Goal: Check status: Check status

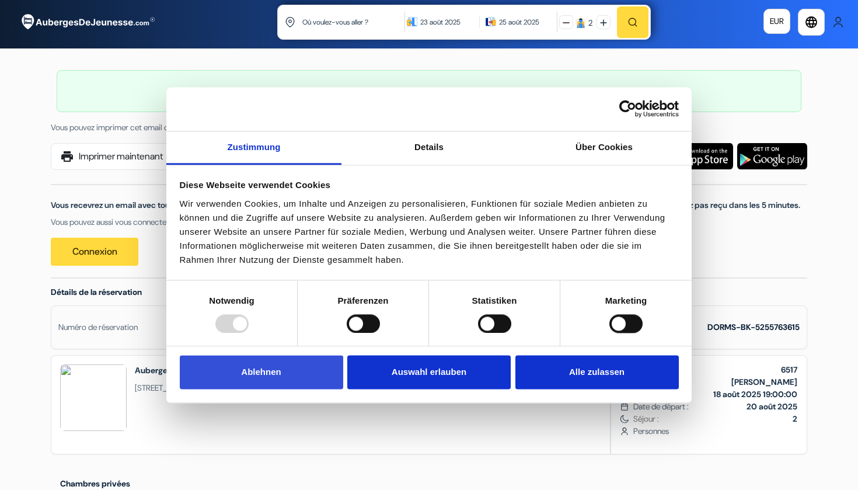
click at [255, 369] on button "Ablehnen" at bounding box center [261, 372] width 163 height 34
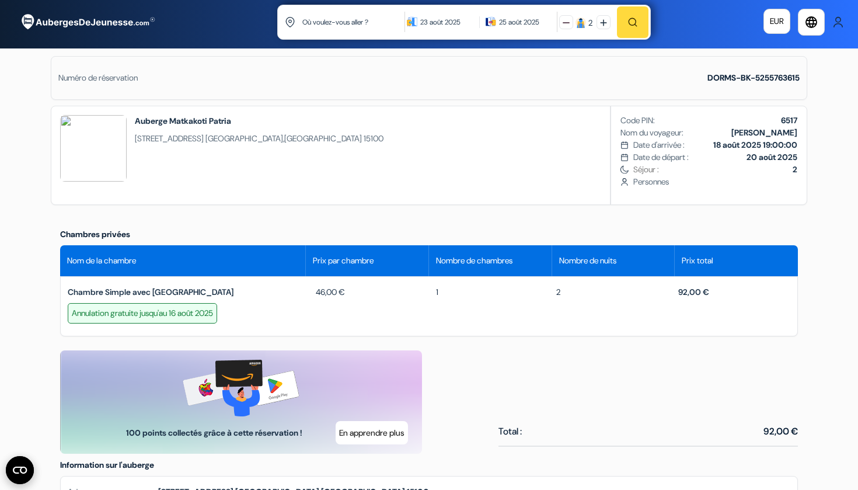
scroll to position [243, 0]
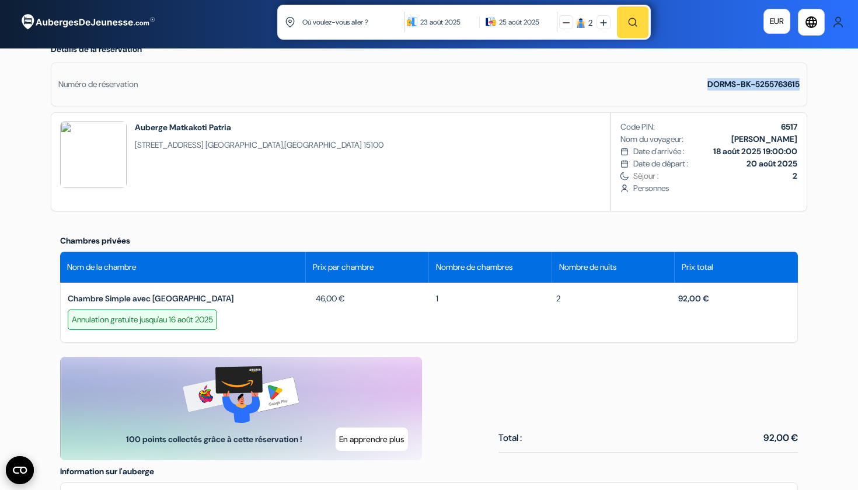
drag, startPoint x: 704, startPoint y: 96, endPoint x: 801, endPoint y: 96, distance: 96.3
click at [801, 96] on div "Numéro de réservation DORMS-BK-5255763615" at bounding box center [429, 84] width 756 height 44
copy strong "DORMS-BK-5255763615"
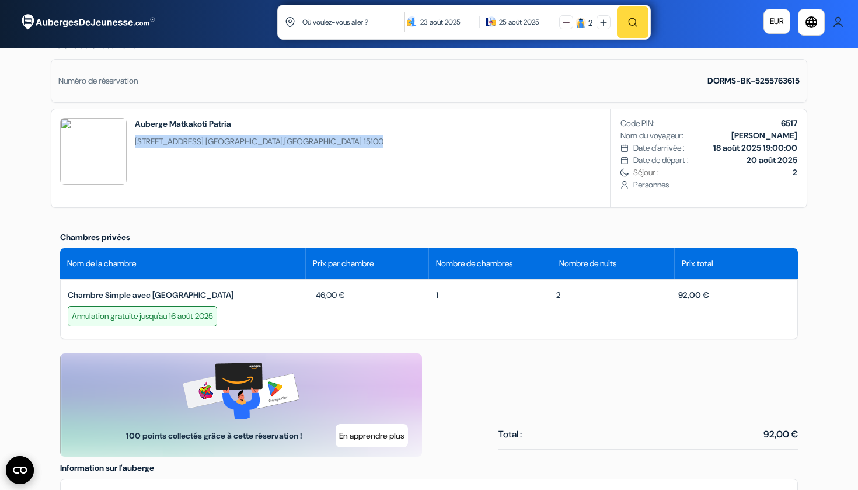
drag, startPoint x: 136, startPoint y: 153, endPoint x: 277, endPoint y: 160, distance: 140.8
click at [277, 160] on div "Auberge Matkakoti Patria [STREET_ADDRESS]" at bounding box center [221, 158] width 341 height 98
copy span "[STREET_ADDRESS]"
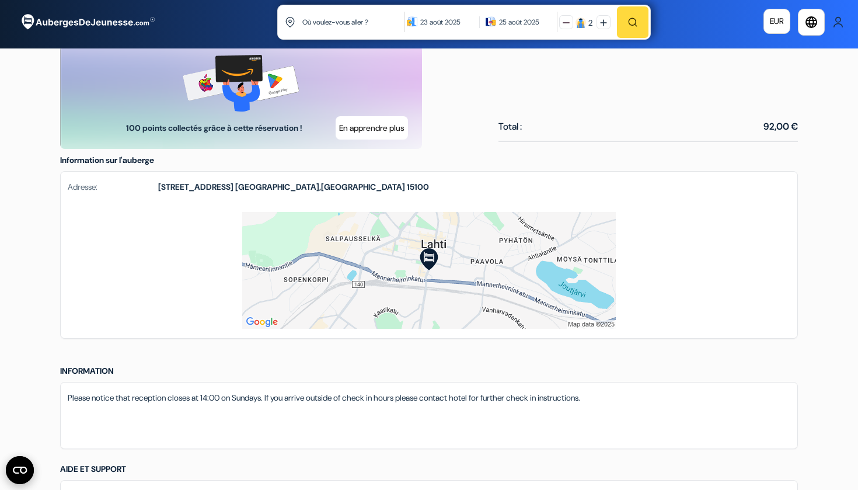
scroll to position [558, 0]
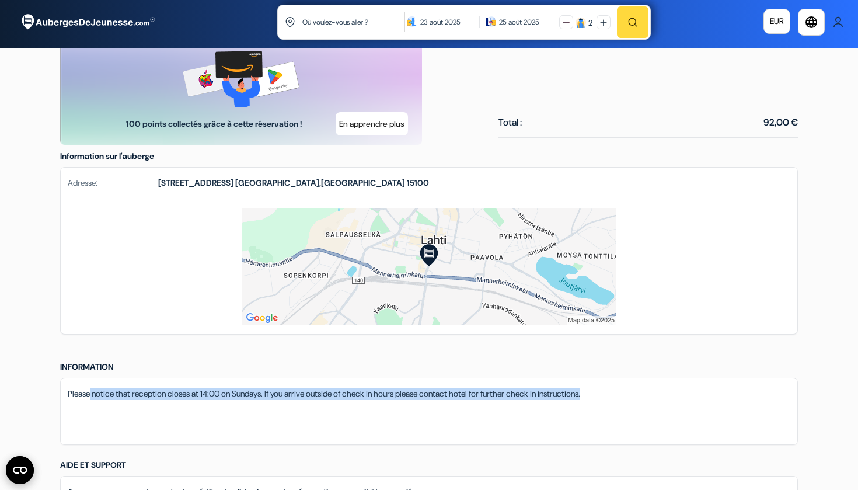
drag, startPoint x: 628, startPoint y: 407, endPoint x: 90, endPoint y: 402, distance: 537.5
click at [92, 400] on p "Please notice that reception closes at 14:00 on Sundays. If you arrive outside …" at bounding box center [429, 393] width 722 height 12
drag, startPoint x: 68, startPoint y: 404, endPoint x: 633, endPoint y: 408, distance: 564.3
click at [633, 400] on p "Please notice that reception closes at 14:00 on Sundays. If you arrive outside …" at bounding box center [429, 393] width 722 height 12
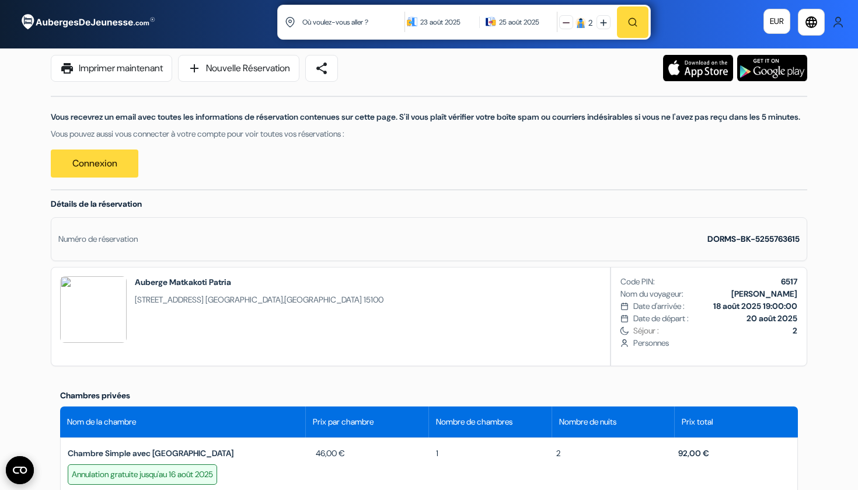
scroll to position [107, 0]
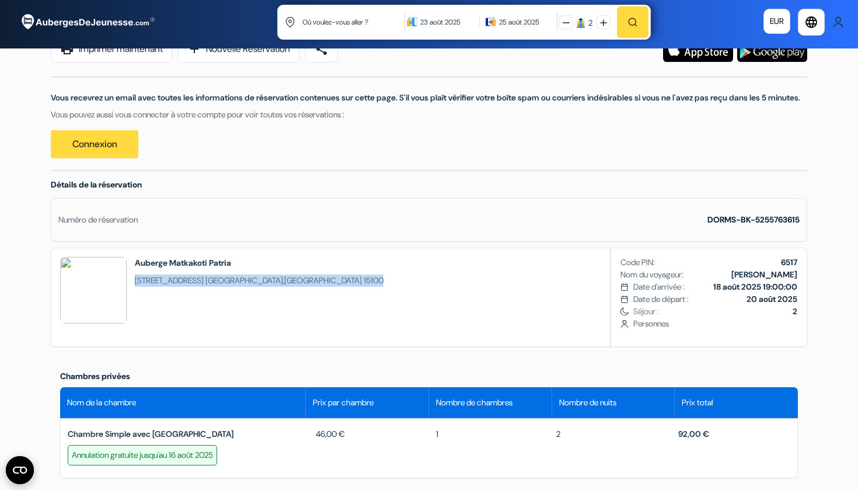
drag, startPoint x: 137, startPoint y: 292, endPoint x: 292, endPoint y: 299, distance: 155.4
click at [291, 299] on div "Auberge Matkakoti Patria [STREET_ADDRESS] Code PIN: 6517 Nom du voyageur: [PERS…" at bounding box center [429, 296] width 756 height 99
copy span "[STREET_ADDRESS]"
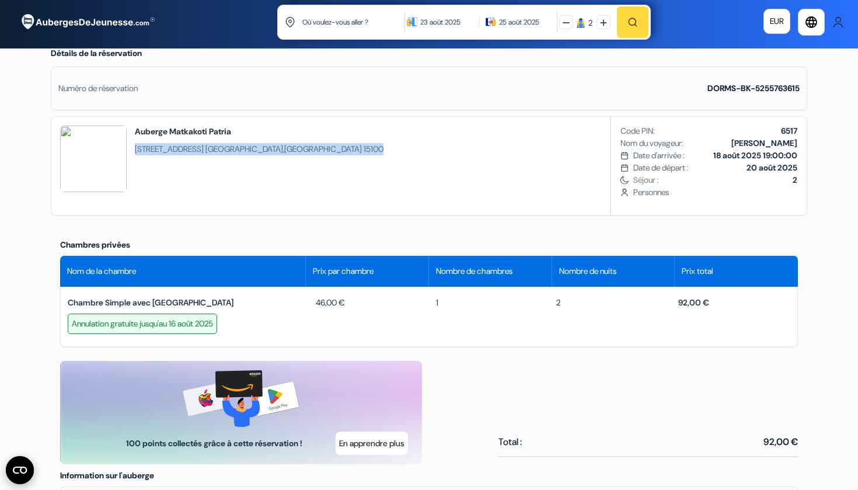
scroll to position [240, 0]
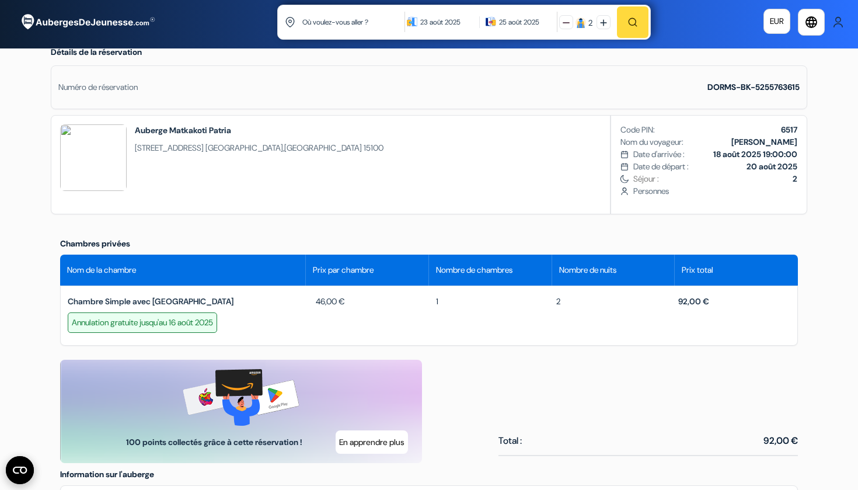
click at [406, 201] on div "Auberge Matkakoti Patria [STREET_ADDRESS] Code PIN: 6517 Nom du voyageur: [PERS…" at bounding box center [429, 164] width 756 height 99
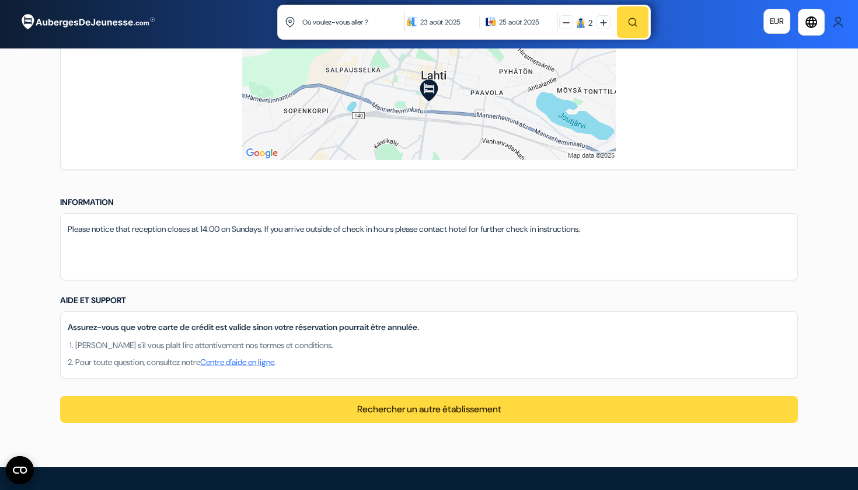
scroll to position [712, 0]
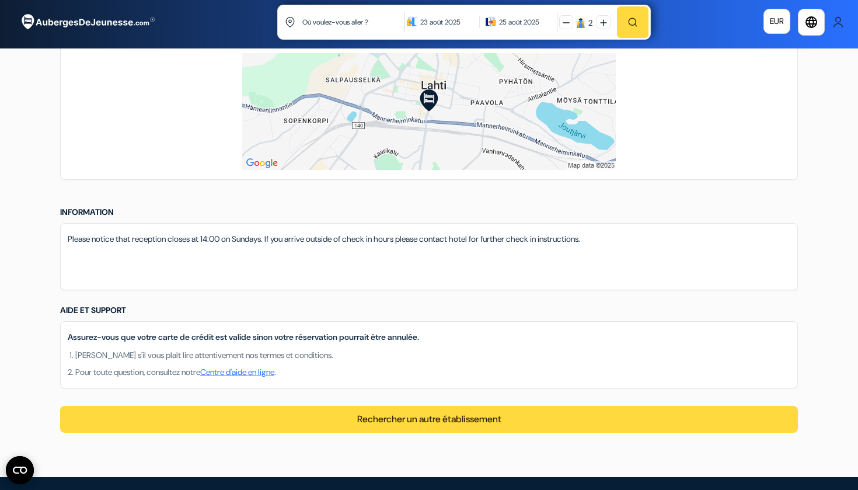
click at [472, 136] on img at bounding box center [428, 111] width 373 height 117
